Goal: Task Accomplishment & Management: Manage account settings

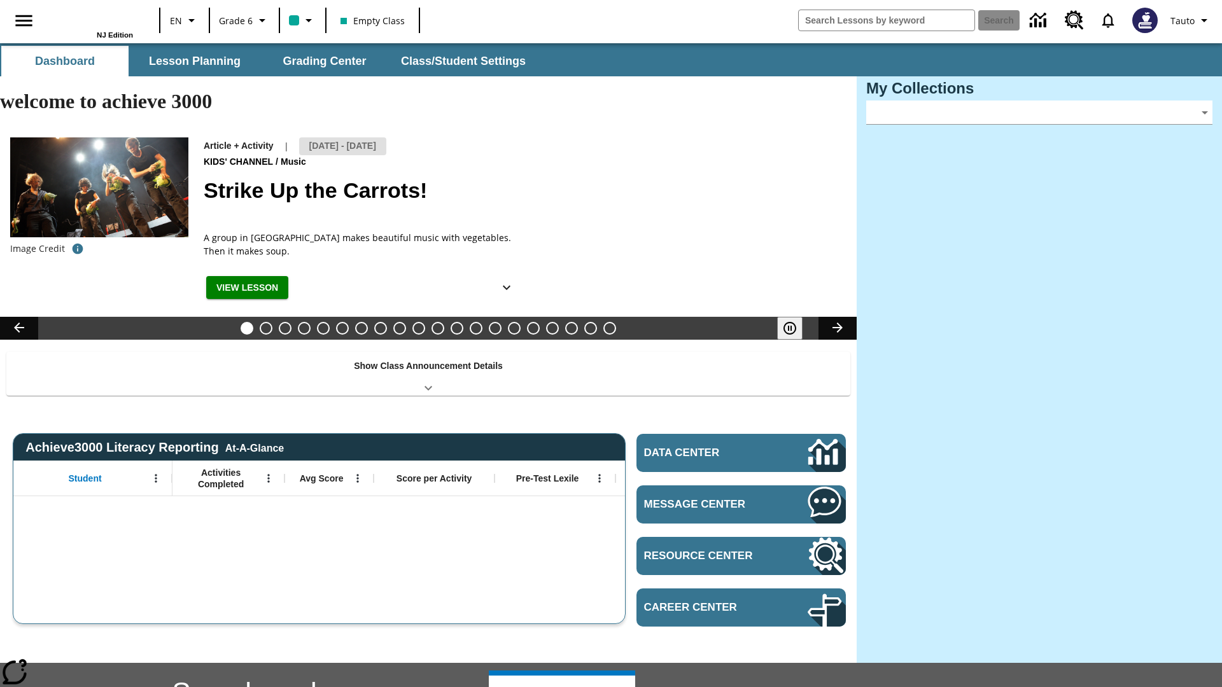
type input "-1"
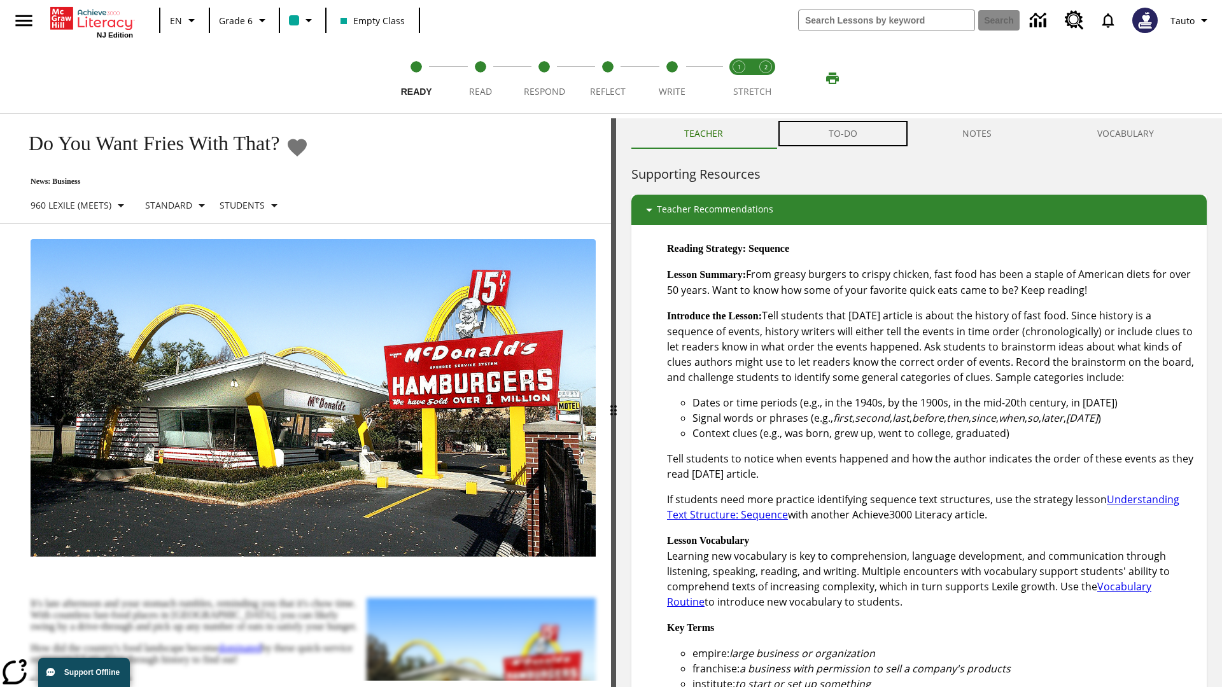
click at [843, 134] on button "TO-DO" at bounding box center [843, 133] width 134 height 31
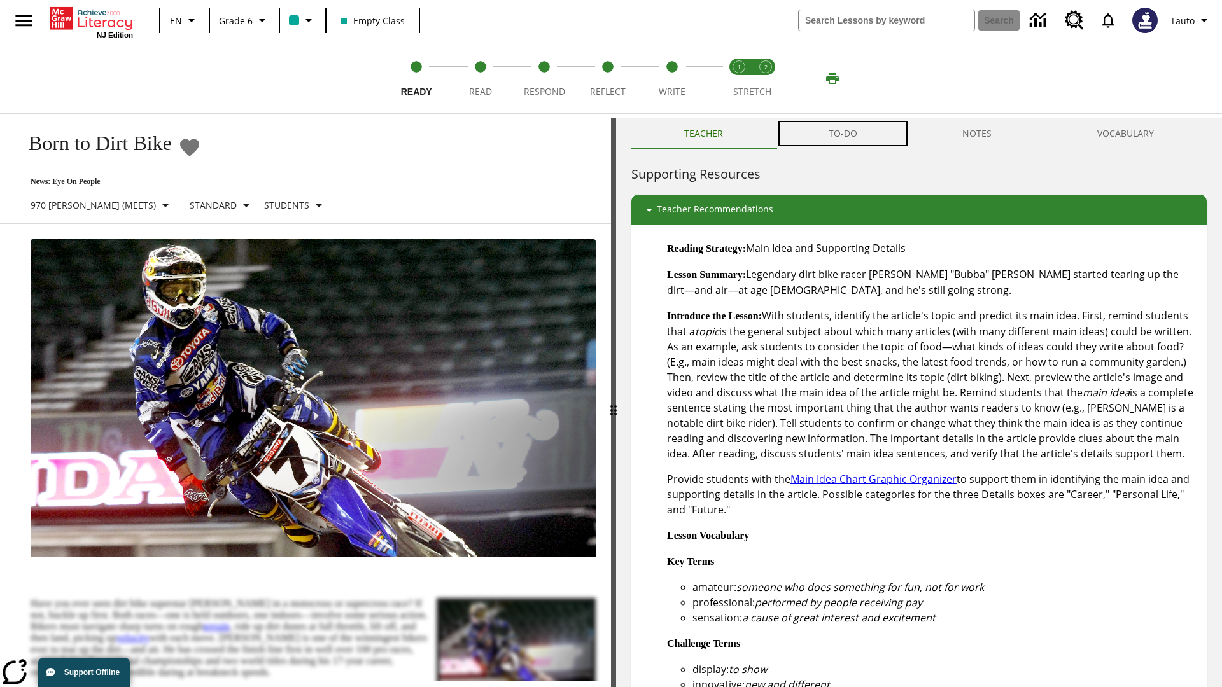
click at [843, 134] on button "TO-DO" at bounding box center [843, 133] width 134 height 31
